Goal: Task Accomplishment & Management: Use online tool/utility

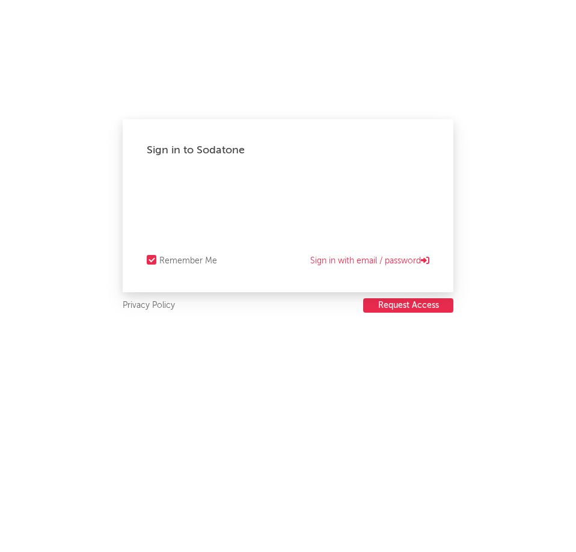
select select "recorded_music"
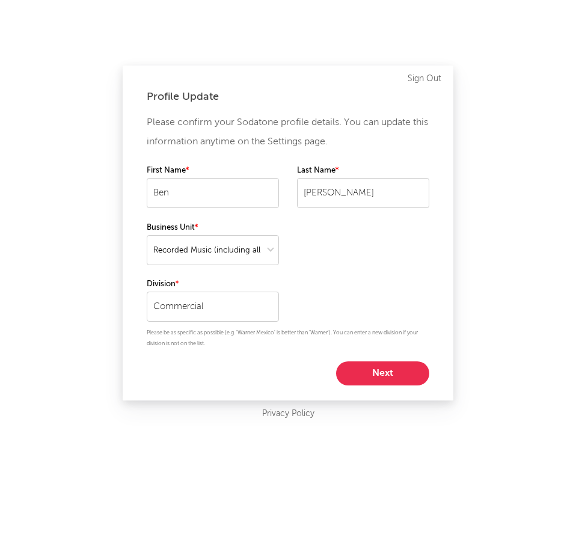
click at [392, 375] on button "Next" at bounding box center [382, 373] width 93 height 24
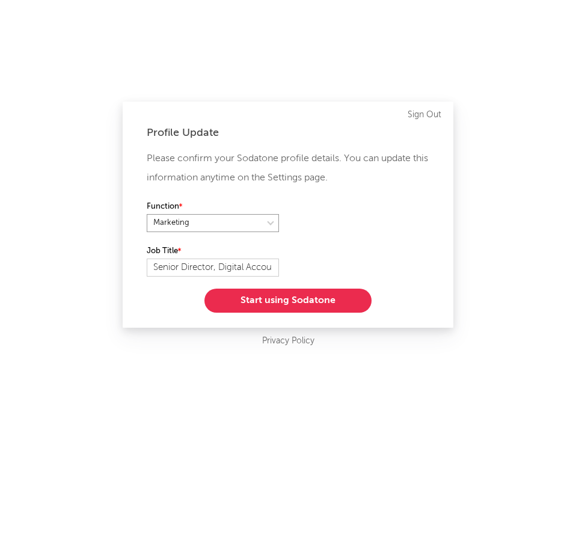
click at [242, 223] on select at bounding box center [213, 223] width 132 height 18
select select "other"
click at [147, 214] on select at bounding box center [213, 223] width 132 height 18
click at [287, 300] on button "Start using Sodatone" at bounding box center [287, 301] width 167 height 24
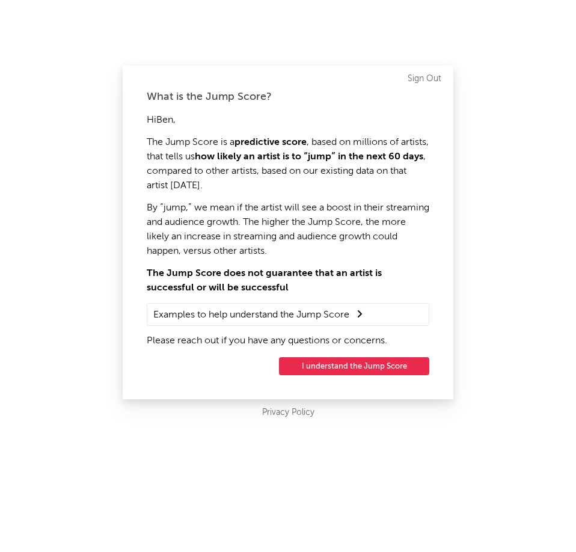
click at [329, 369] on button "I understand the Jump Score" at bounding box center [354, 366] width 150 height 18
